Goal: Task Accomplishment & Management: Manage account settings

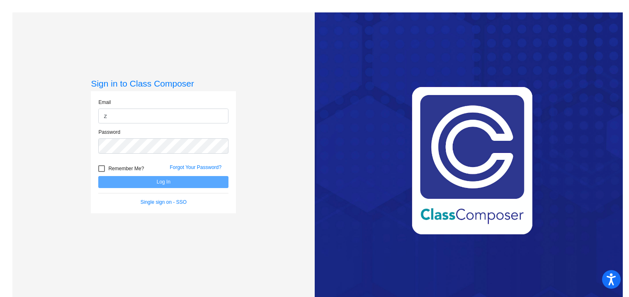
type input "[EMAIL_ADDRESS][DOMAIN_NAME]"
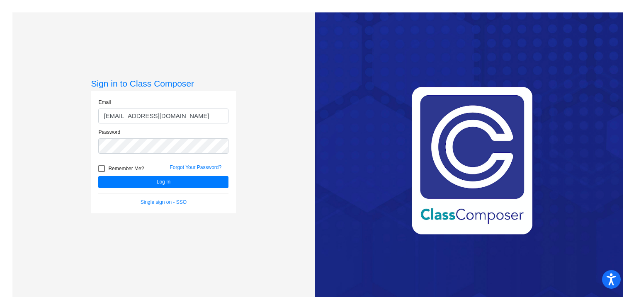
click at [123, 166] on span "Remember Me?" at bounding box center [126, 169] width 36 height 10
click at [102, 172] on input "Remember Me?" at bounding box center [101, 172] width 0 height 0
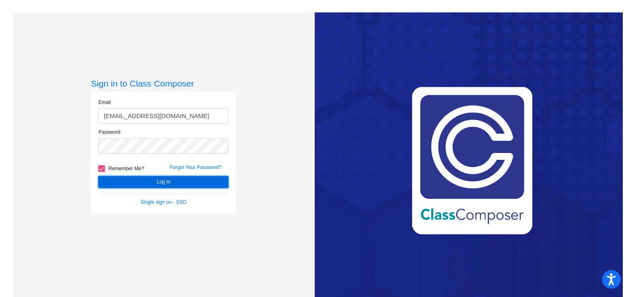
click at [126, 179] on button "Log In" at bounding box center [163, 182] width 130 height 12
click at [138, 184] on button "Log In" at bounding box center [163, 182] width 130 height 12
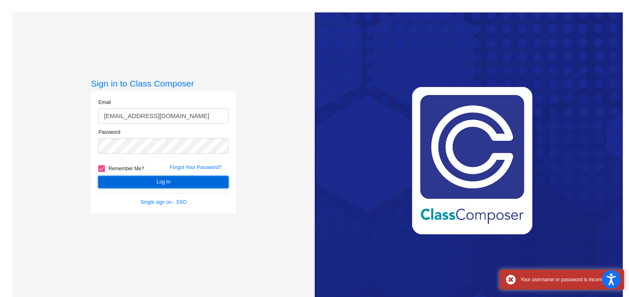
click at [138, 184] on button "Log In" at bounding box center [163, 182] width 130 height 12
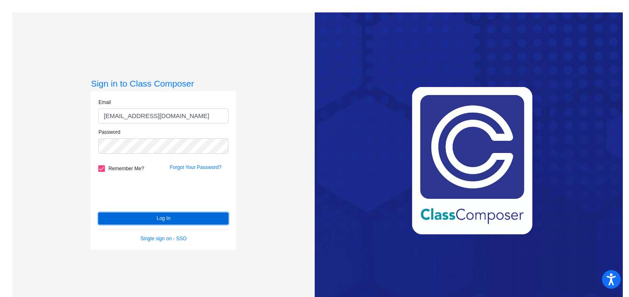
click at [114, 214] on button "Log In" at bounding box center [163, 219] width 130 height 12
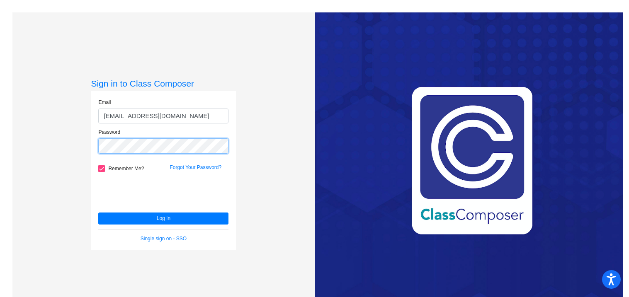
click at [98, 213] on button "Log In" at bounding box center [163, 219] width 130 height 12
click at [102, 172] on label "Remember Me?" at bounding box center [121, 169] width 46 height 10
click at [102, 172] on input "Remember Me?" at bounding box center [101, 172] width 0 height 0
checkbox input "false"
click at [117, 211] on form "Email [EMAIL_ADDRESS][DOMAIN_NAME] Password Remember Me? Forgot Your Password? …" at bounding box center [163, 171] width 130 height 144
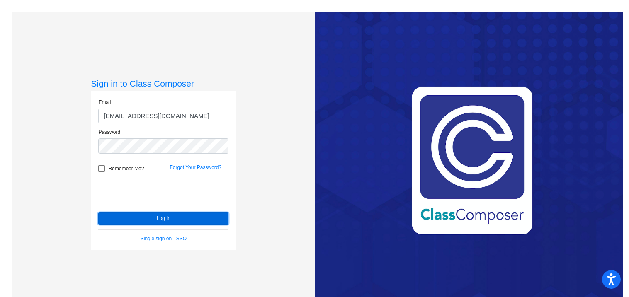
click at [119, 216] on button "Log In" at bounding box center [163, 219] width 130 height 12
click at [508, 165] on div "Love Class Composer? Share it with a friend! If you're happy with Class Compose…" at bounding box center [468, 160] width 308 height 297
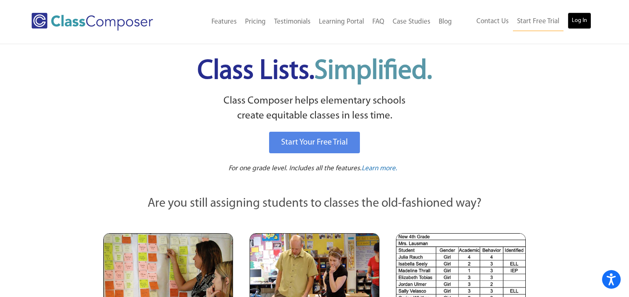
click at [572, 21] on link "Log In" at bounding box center [579, 20] width 24 height 17
